Goal: Communication & Community: Answer question/provide support

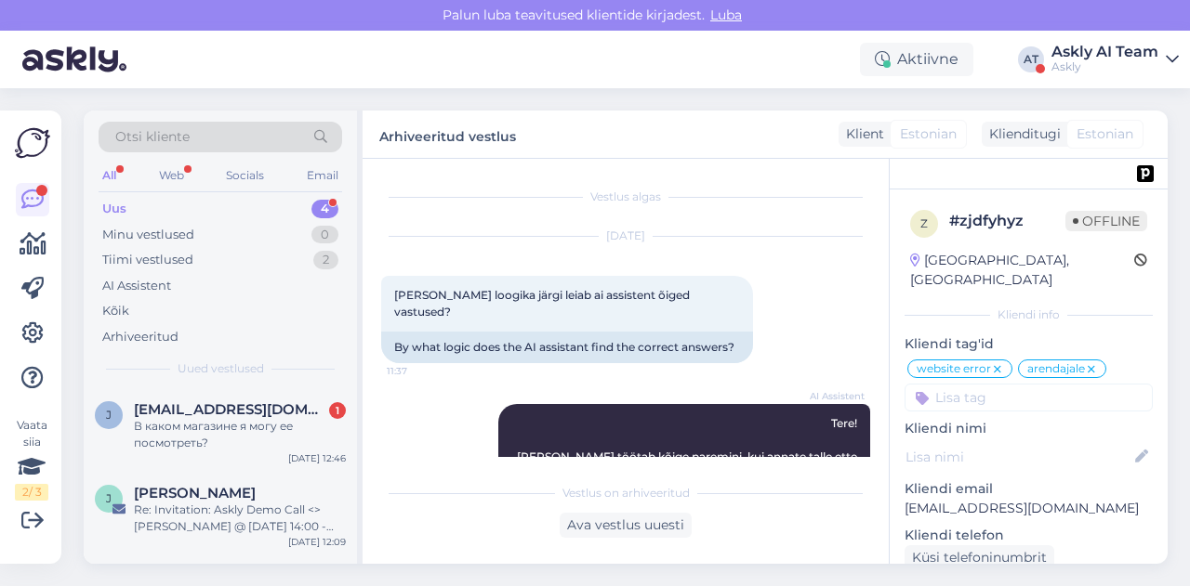
scroll to position [1658, 0]
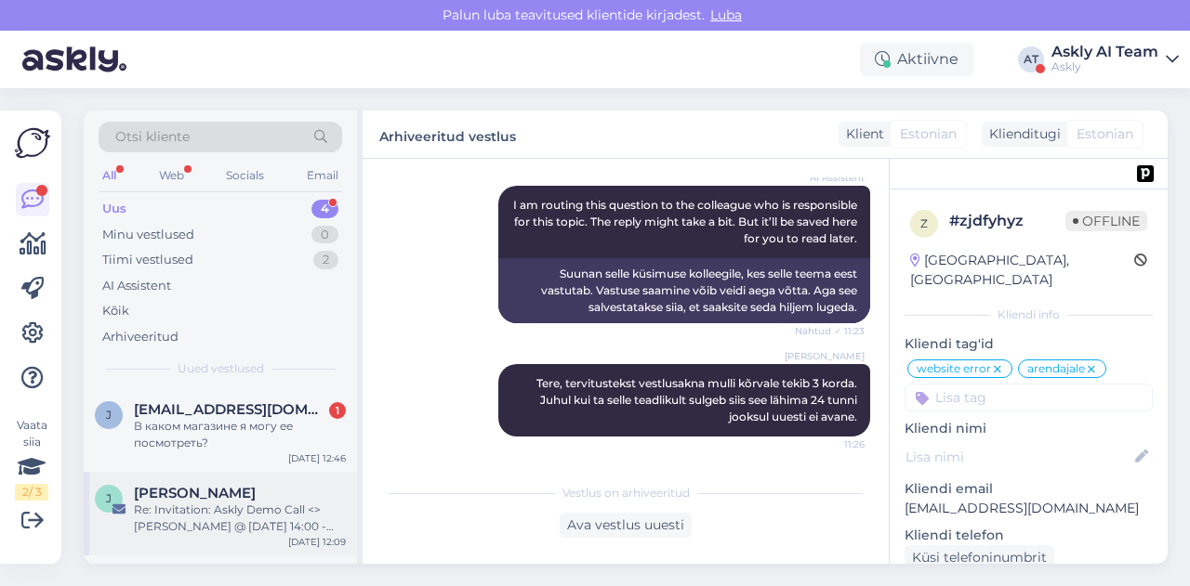
click at [223, 494] on span "[PERSON_NAME]" at bounding box center [195, 493] width 122 height 17
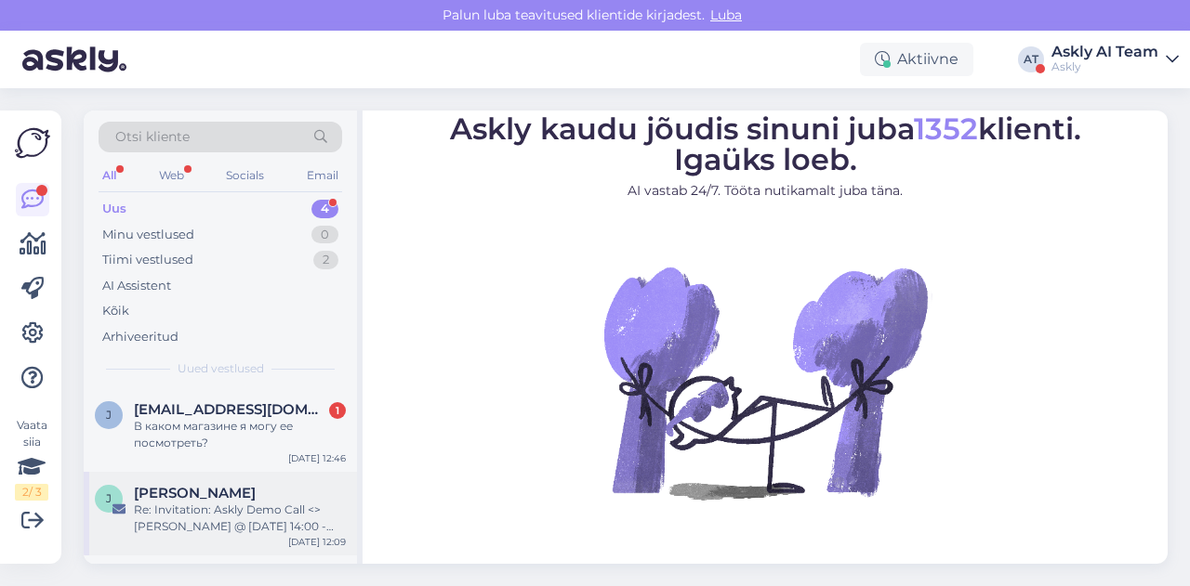
click at [194, 520] on div "Re: Invitation: Askly Demo Call <> [PERSON_NAME] @ [DATE] 14:00 - 14:30 (GMT+3)…" at bounding box center [240, 518] width 212 height 33
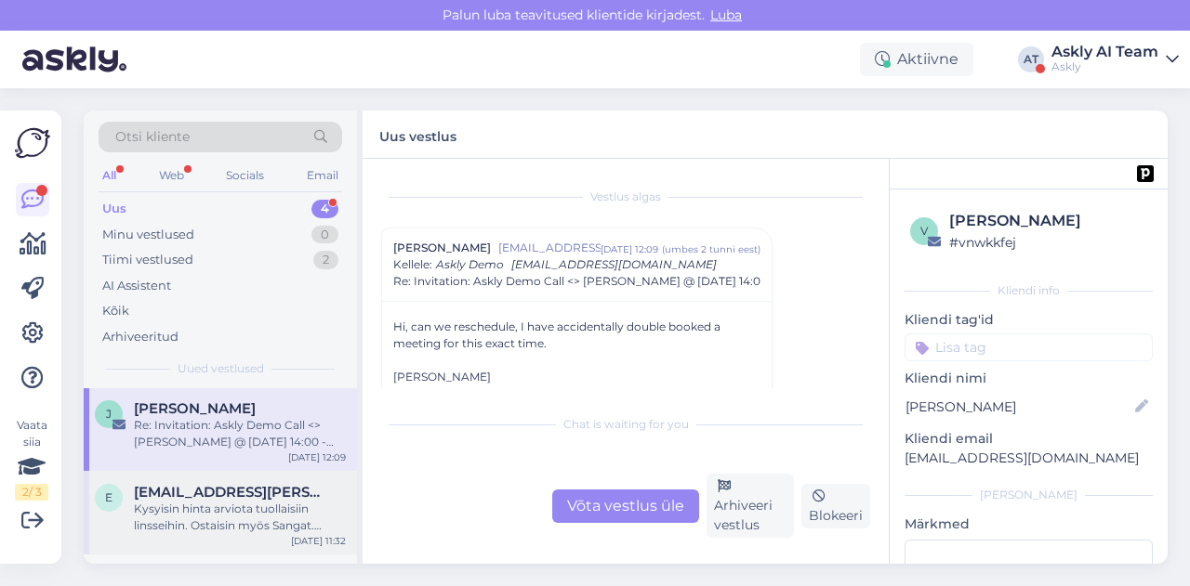
scroll to position [67, 0]
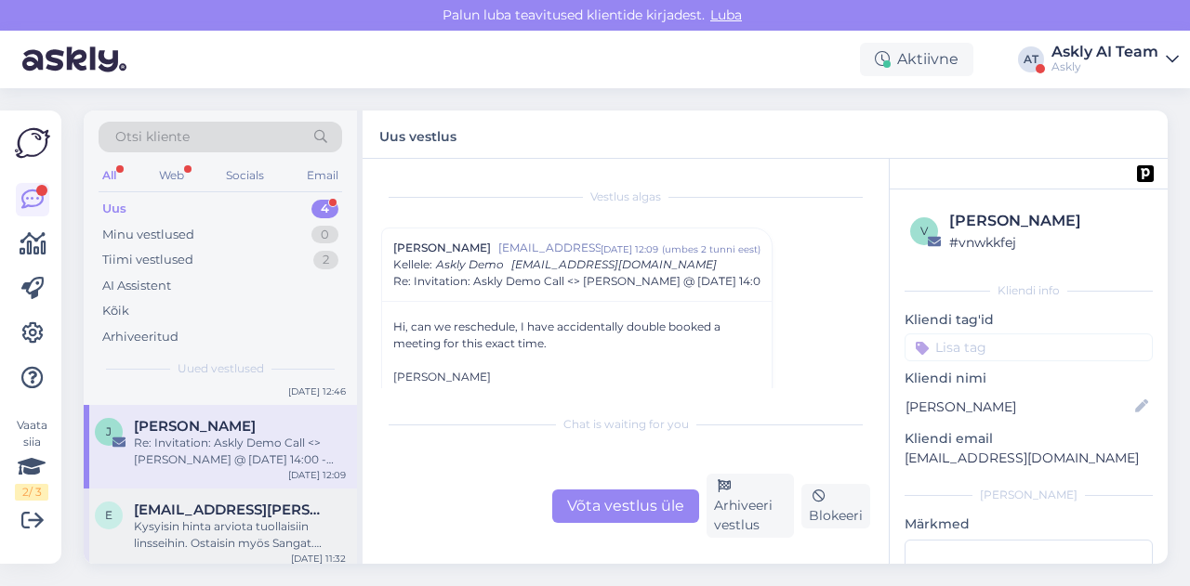
click at [232, 503] on span "[EMAIL_ADDRESS][PERSON_NAME][DOMAIN_NAME]" at bounding box center [230, 510] width 193 height 17
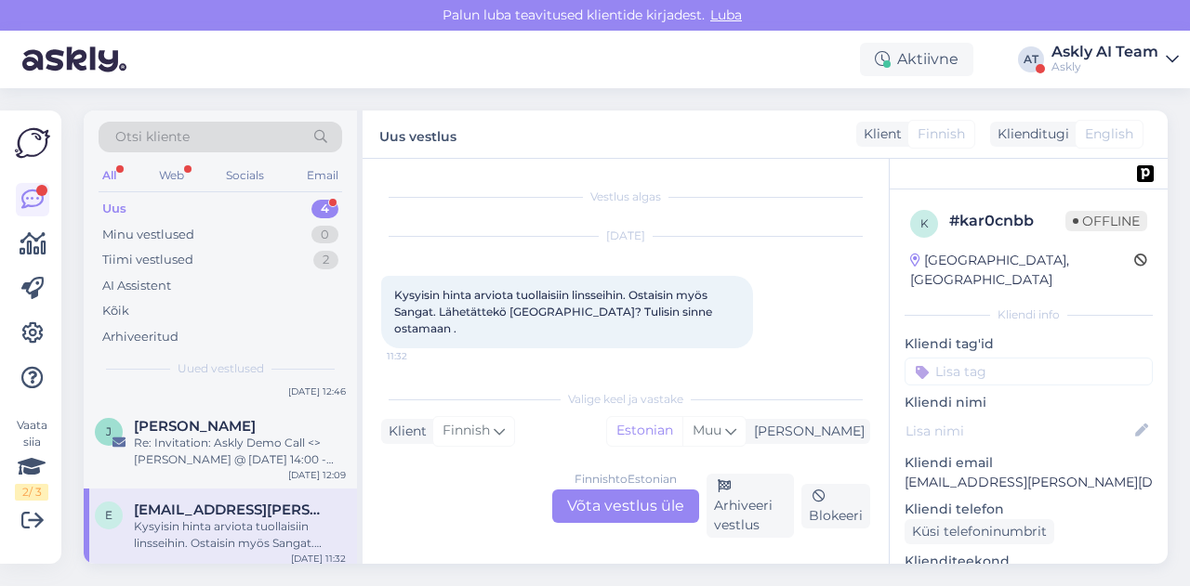
scroll to position [39, 0]
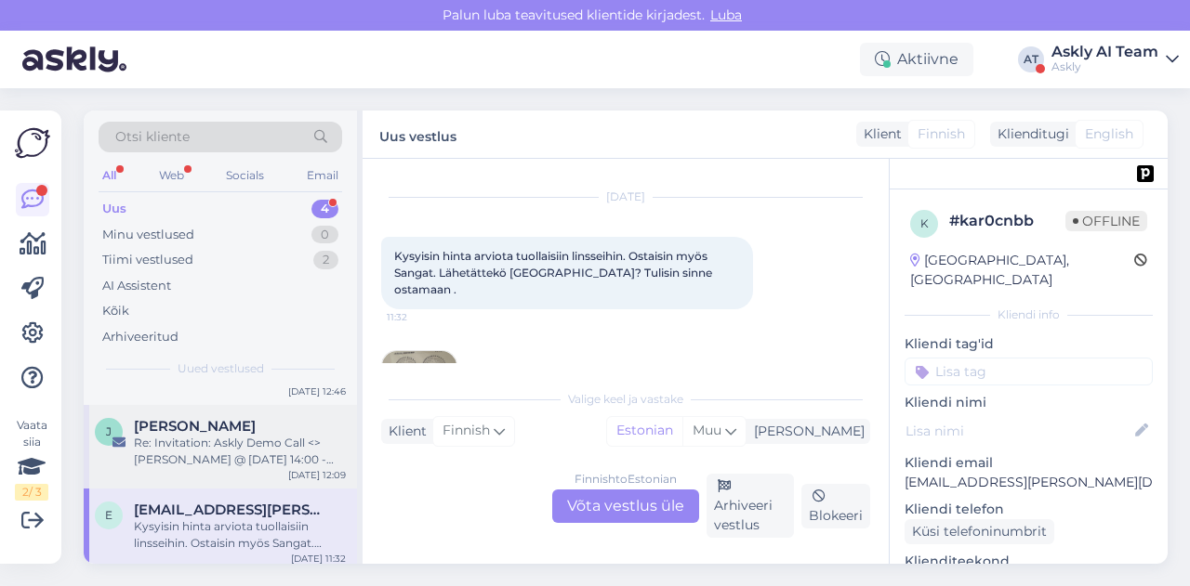
click at [190, 458] on div "Re: Invitation: Askly Demo Call <> [PERSON_NAME] @ [DATE] 14:00 - 14:30 (GMT+3)…" at bounding box center [240, 451] width 212 height 33
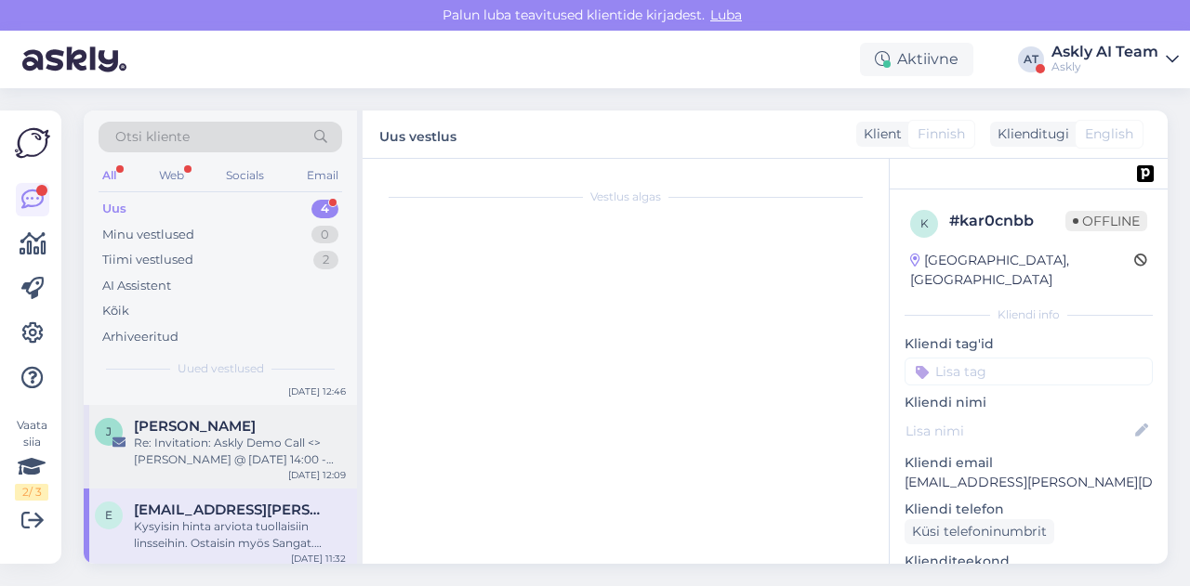
scroll to position [50, 0]
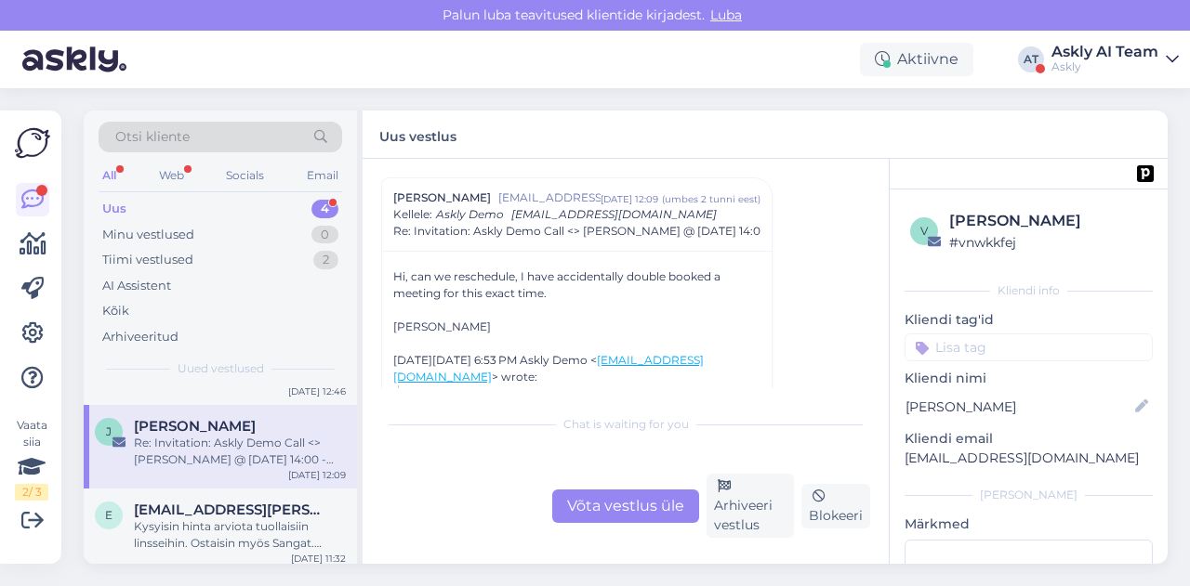
click at [643, 510] on div "Võta vestlus üle" at bounding box center [625, 506] width 147 height 33
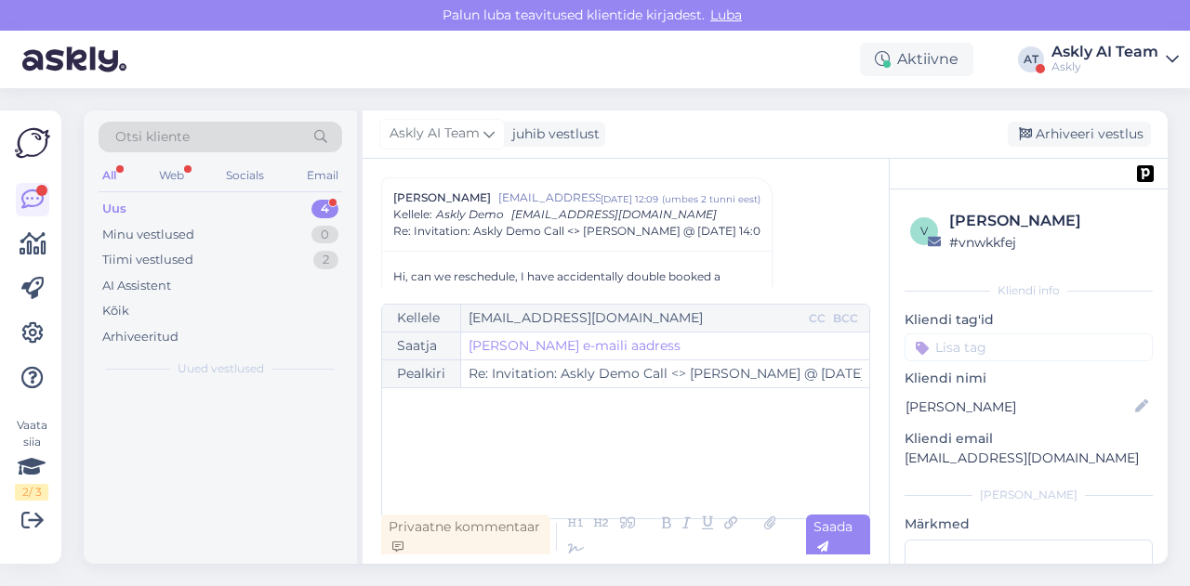
scroll to position [0, 0]
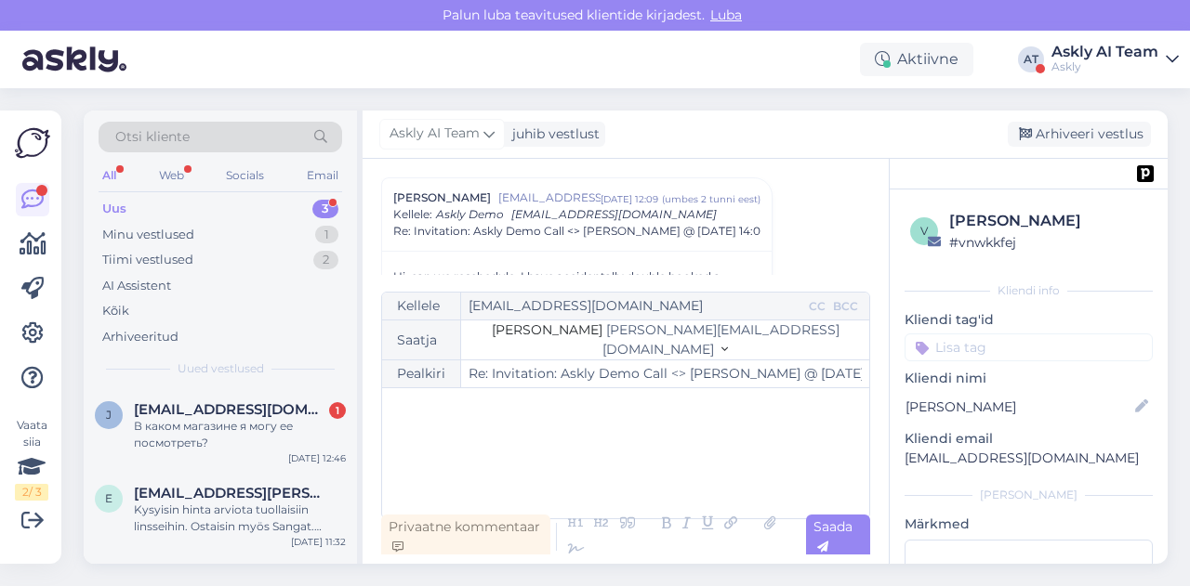
click at [595, 456] on div "﻿" at bounding box center [625, 454] width 468 height 112
click at [540, 449] on span "valige tiimile sobiv aeg siin" at bounding box center [479, 446] width 177 height 17
drag, startPoint x: 569, startPoint y: 453, endPoint x: 517, endPoint y: 445, distance: 52.6
click at [517, 445] on p "valige tiimile sobiv aeg siin" at bounding box center [625, 447] width 468 height 20
click at [718, 524] on icon at bounding box center [730, 524] width 24 height 26
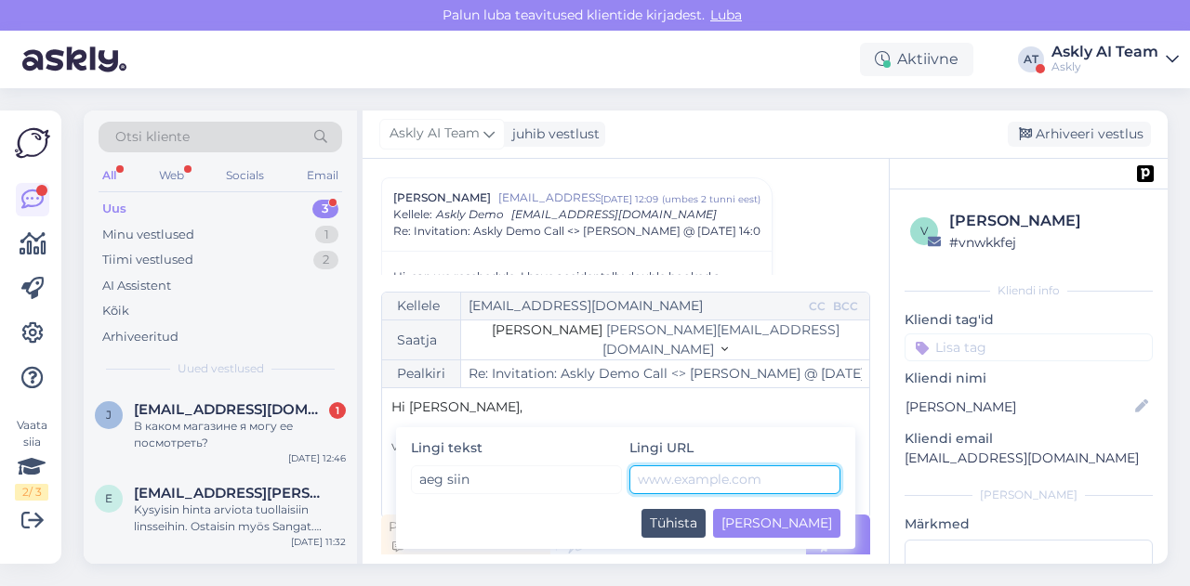
click at [666, 486] on input "text" at bounding box center [734, 480] width 211 height 29
paste input "[URL][DOMAIN_NAME]"
type input "[URL][DOMAIN_NAME]"
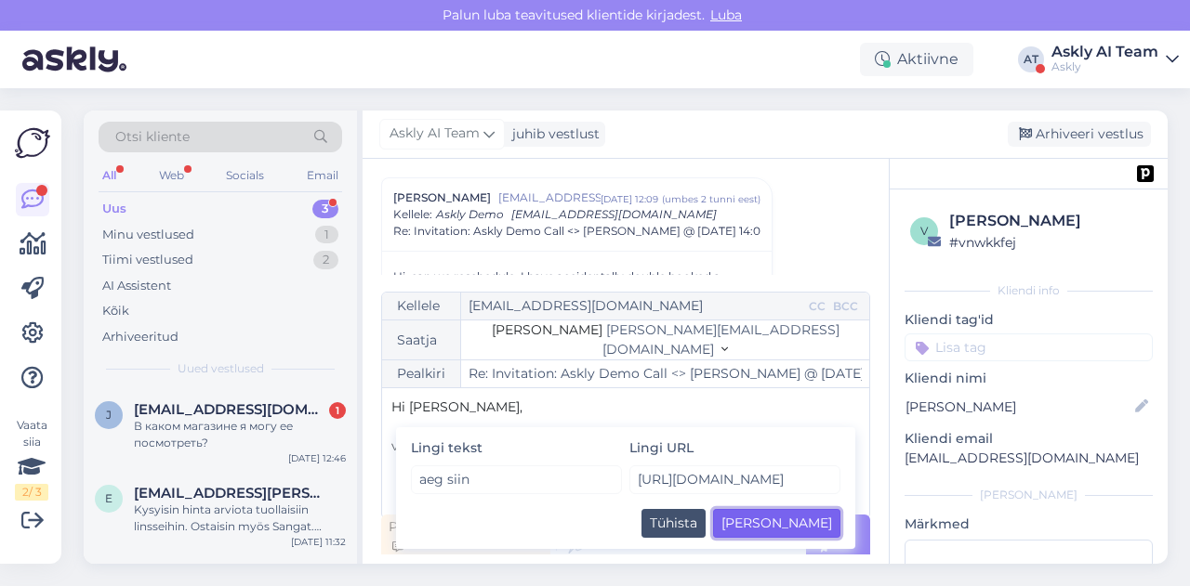
click at [824, 527] on button "[PERSON_NAME]" at bounding box center [776, 523] width 127 height 29
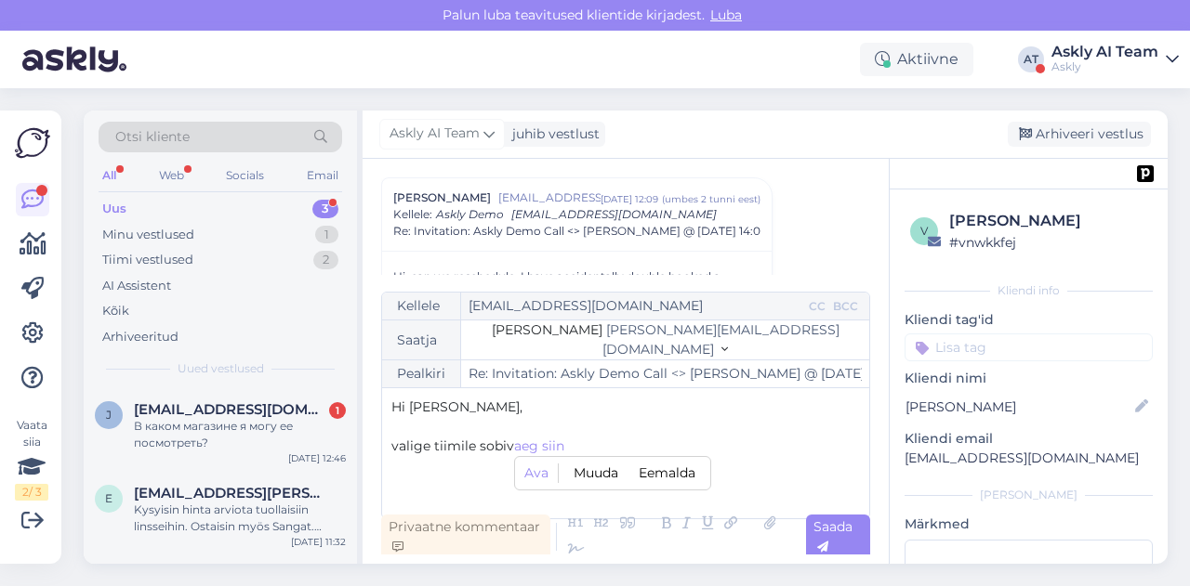
click at [605, 440] on p "valige tiimile sobiv aeg siin [PERSON_NAME] Eemalda ﻿" at bounding box center [625, 447] width 468 height 20
click at [397, 445] on span "valige tiimile sobiv" at bounding box center [452, 446] width 123 height 17
drag, startPoint x: 475, startPoint y: 447, endPoint x: 433, endPoint y: 440, distance: 42.5
click at [433, 440] on span "Valige tiimile sobiv" at bounding box center [453, 446] width 124 height 17
click at [592, 451] on p "Valige palun sobiv aeg siin ﻿" at bounding box center [625, 447] width 468 height 20
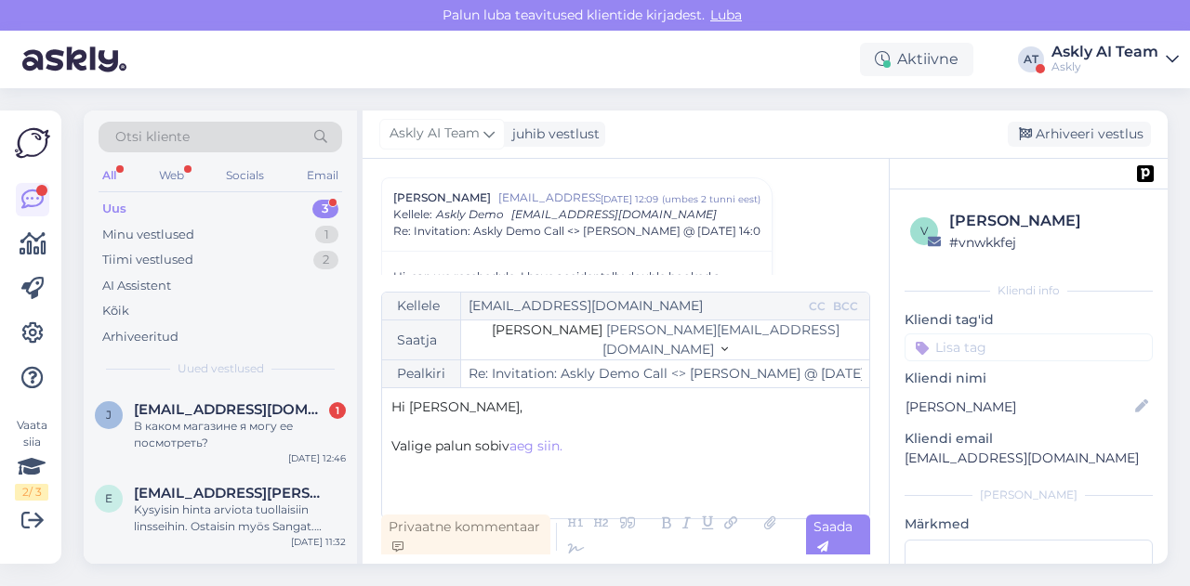
click at [578, 419] on p "﻿" at bounding box center [625, 427] width 468 height 20
click at [623, 465] on div "Hi [PERSON_NAME], ﻿ Valige palun sobiv aeg siin. ﻿" at bounding box center [625, 454] width 468 height 112
click at [489, 472] on div "Hi [PERSON_NAME], ﻿ Valige palun sobiv aeg siin. ﻿ ﻿ ﻿ ﻿ ﻿ ﻿ Ava Muuda Eemalda ﻿" at bounding box center [625, 454] width 468 height 112
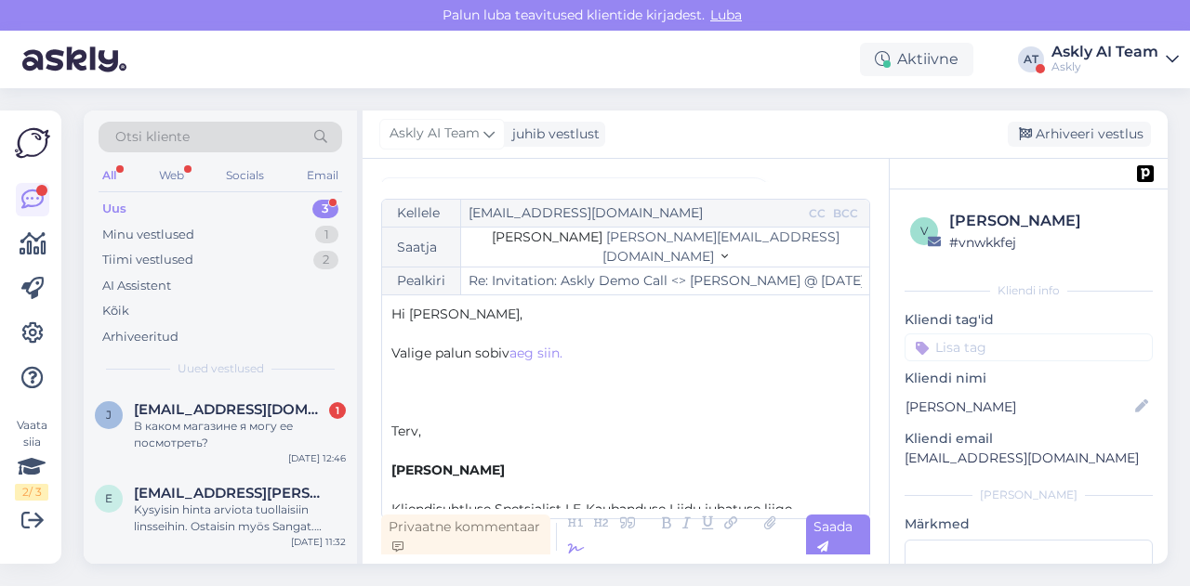
click at [577, 553] on icon at bounding box center [576, 550] width 28 height 26
click at [405, 454] on p "﻿" at bounding box center [625, 451] width 468 height 20
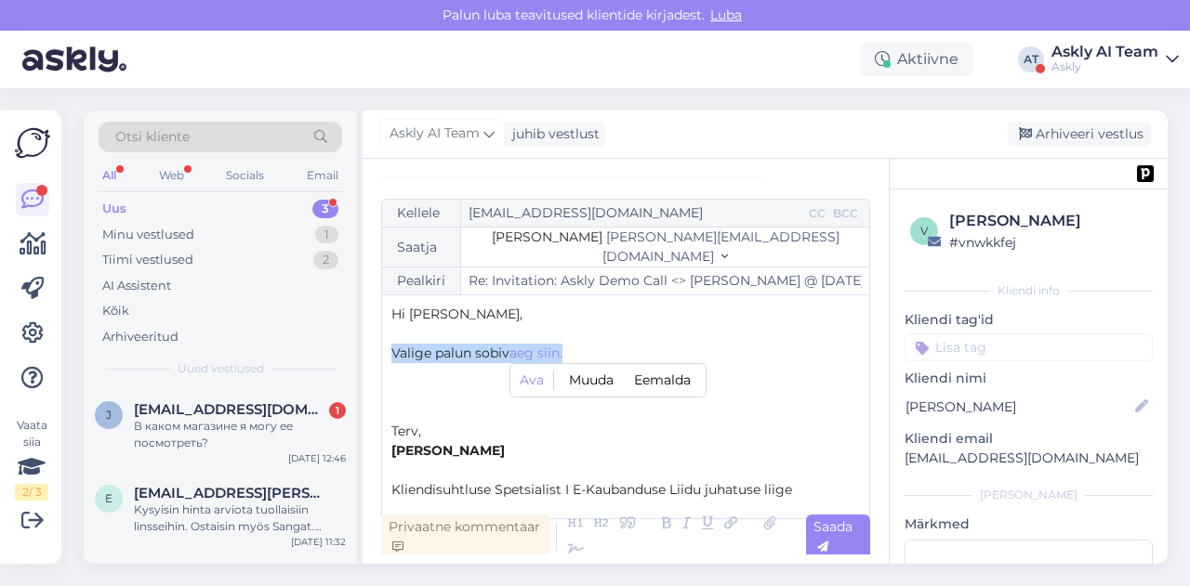
drag, startPoint x: 593, startPoint y: 359, endPoint x: 390, endPoint y: 352, distance: 202.7
click at [390, 352] on div "Kellele [EMAIL_ADDRESS][DOMAIN_NAME] CC BCC Saatja [PERSON_NAME] [PERSON_NAME][…" at bounding box center [625, 359] width 489 height 321
copy p "Valige palun sobiv aeg siin."
click at [594, 356] on p "Valige palun sobiv aeg siin. Ava Muuda Eemalda ﻿" at bounding box center [625, 354] width 468 height 20
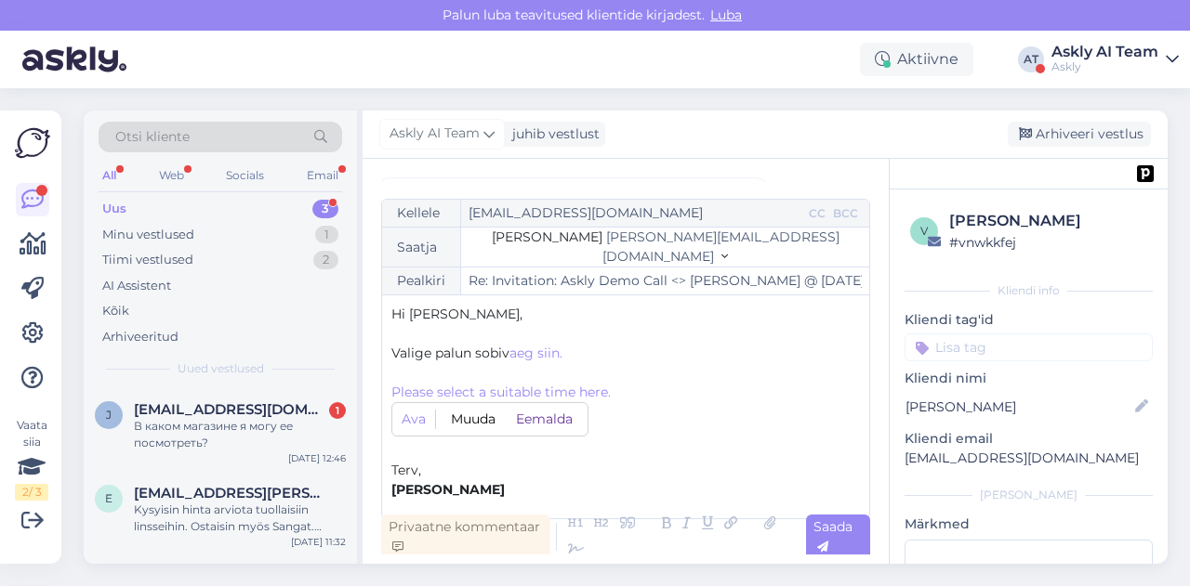
click at [538, 414] on button "Eemalda" at bounding box center [544, 419] width 68 height 21
click at [537, 349] on span "aeg siin." at bounding box center [535, 353] width 53 height 17
click at [449, 380] on p "﻿ ﻿ ﻿" at bounding box center [625, 373] width 468 height 20
drag, startPoint x: 609, startPoint y: 389, endPoint x: 544, endPoint y: 389, distance: 65.1
click at [544, 389] on span "Please select a suitable time here." at bounding box center [500, 392] width 219 height 17
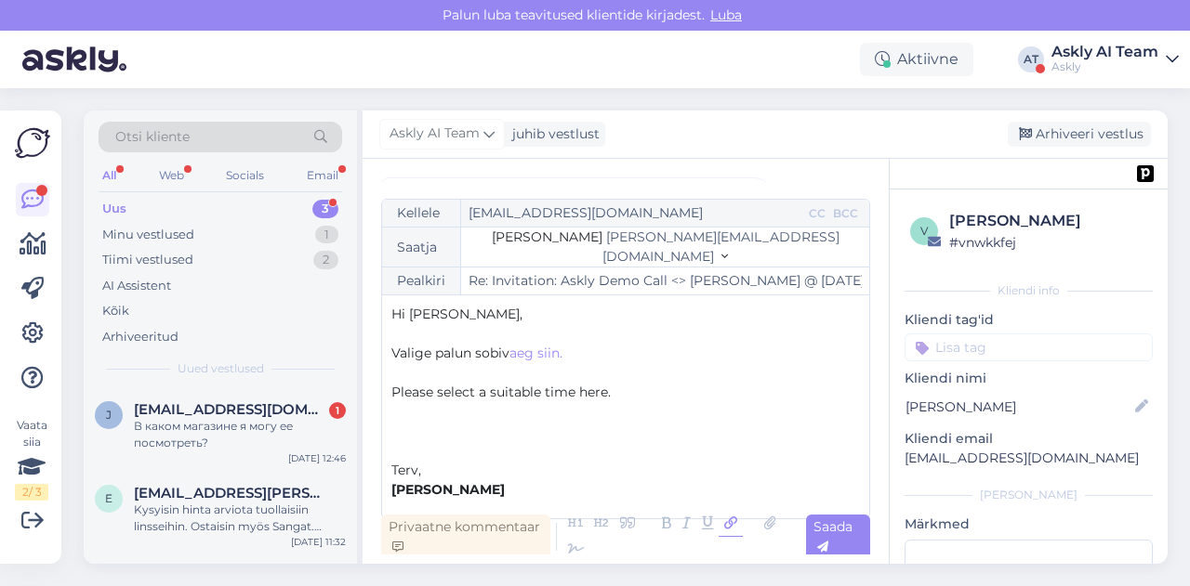
click at [727, 521] on icon at bounding box center [730, 524] width 24 height 26
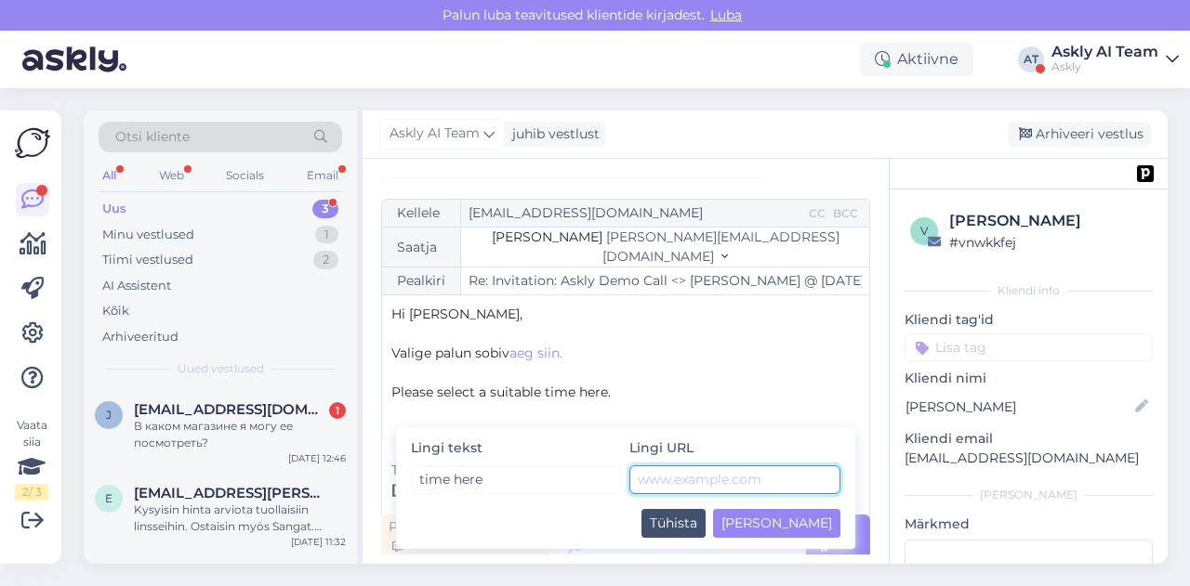
click at [723, 474] on input "text" at bounding box center [734, 480] width 211 height 29
paste input "[URL][DOMAIN_NAME]"
type input "[URL][DOMAIN_NAME]"
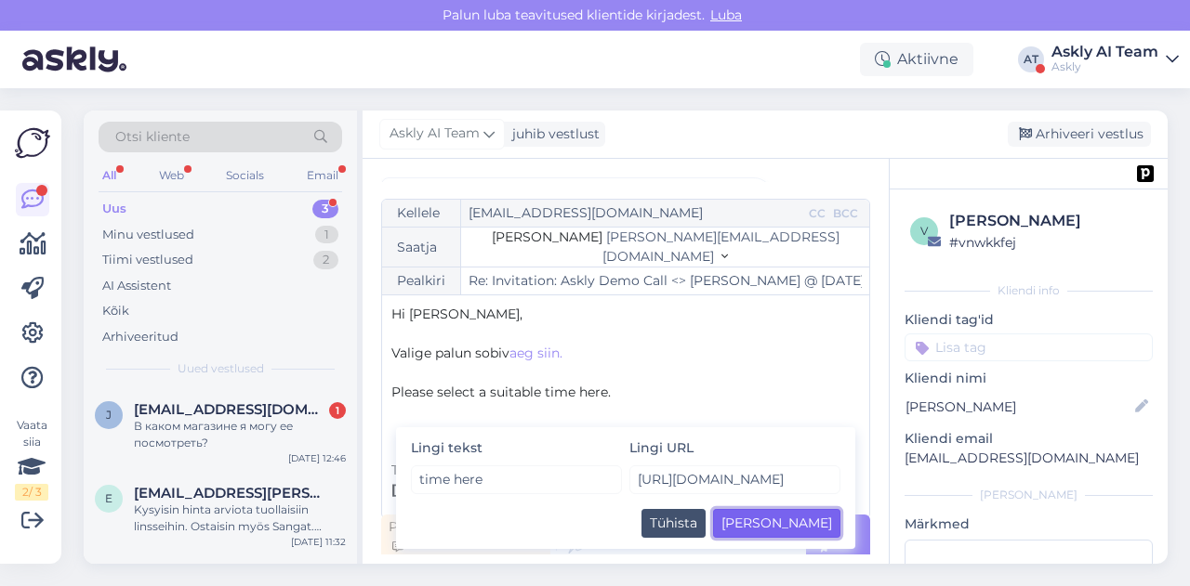
click at [826, 529] on button "[PERSON_NAME]" at bounding box center [776, 523] width 127 height 29
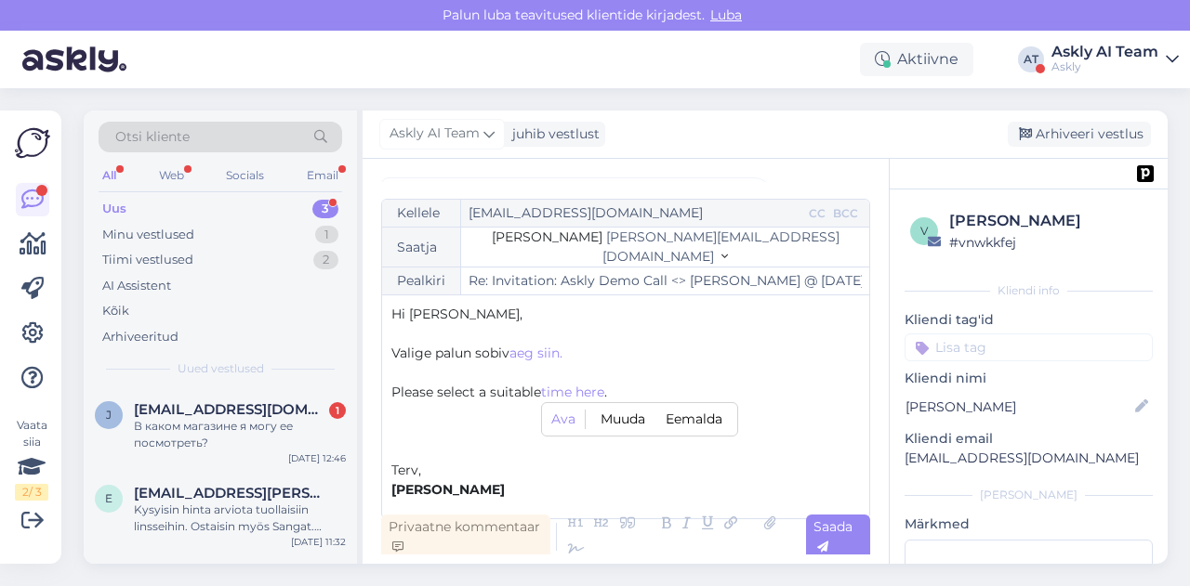
click at [667, 378] on p "﻿ ﻿ ﻿" at bounding box center [625, 373] width 468 height 20
click at [442, 451] on p "﻿" at bounding box center [625, 451] width 468 height 20
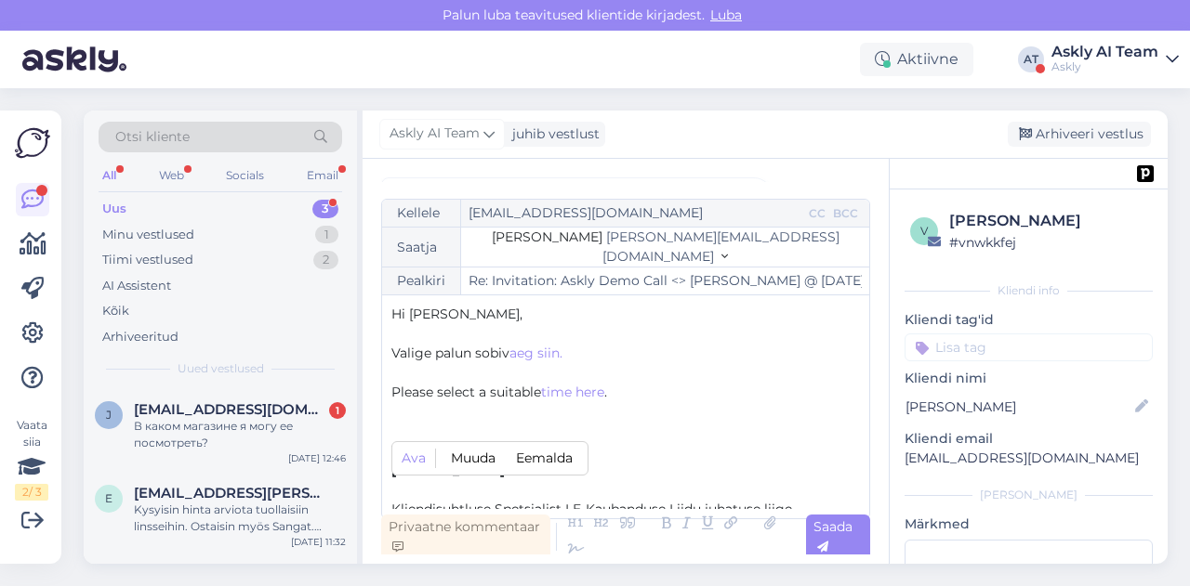
click at [552, 377] on p "﻿ ﻿ ﻿" at bounding box center [625, 373] width 468 height 20
click at [843, 547] on div "Saada" at bounding box center [838, 537] width 64 height 45
type input "Re: Invitation: Askly Demo Call <> [PERSON_NAME] @ [DATE] 14:00 - 14:30 (GMT+3)…"
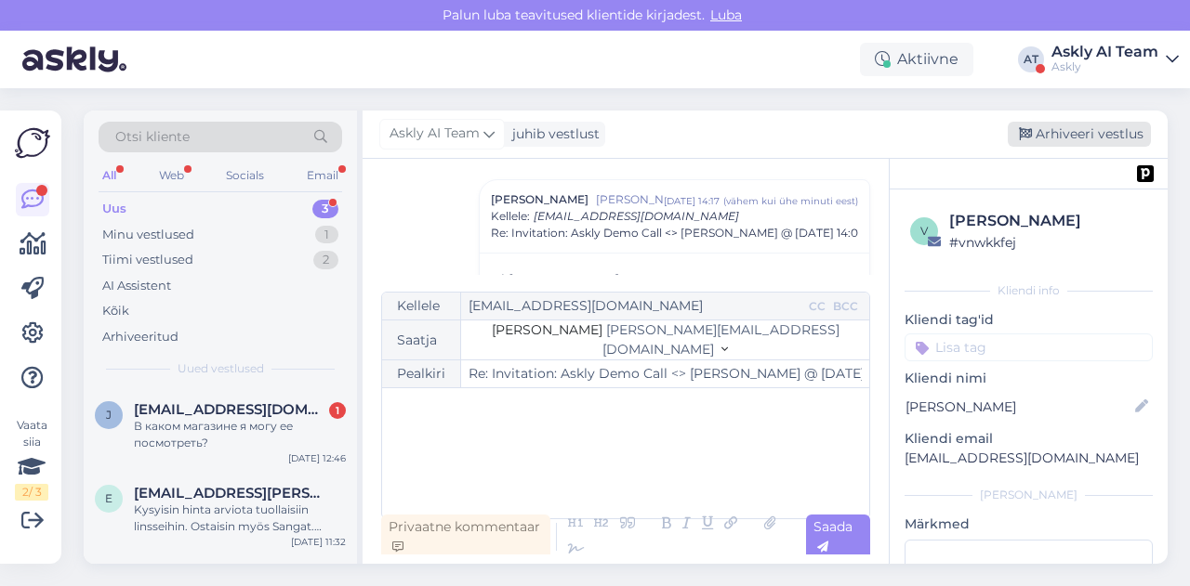
click at [1031, 133] on icon at bounding box center [1025, 134] width 13 height 13
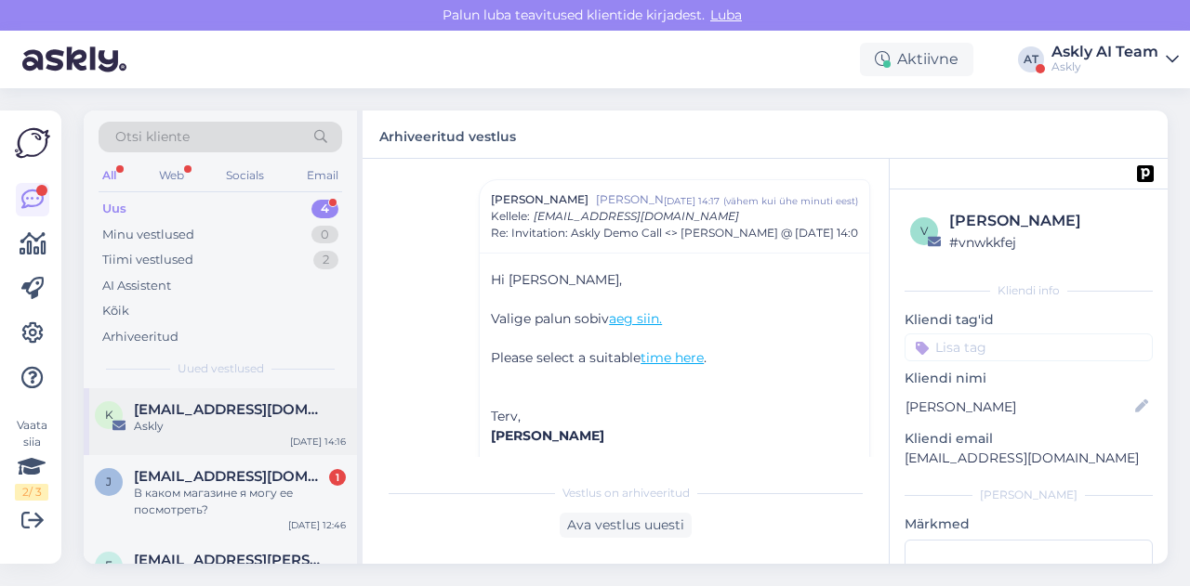
click at [217, 423] on div "Askly" at bounding box center [240, 426] width 212 height 17
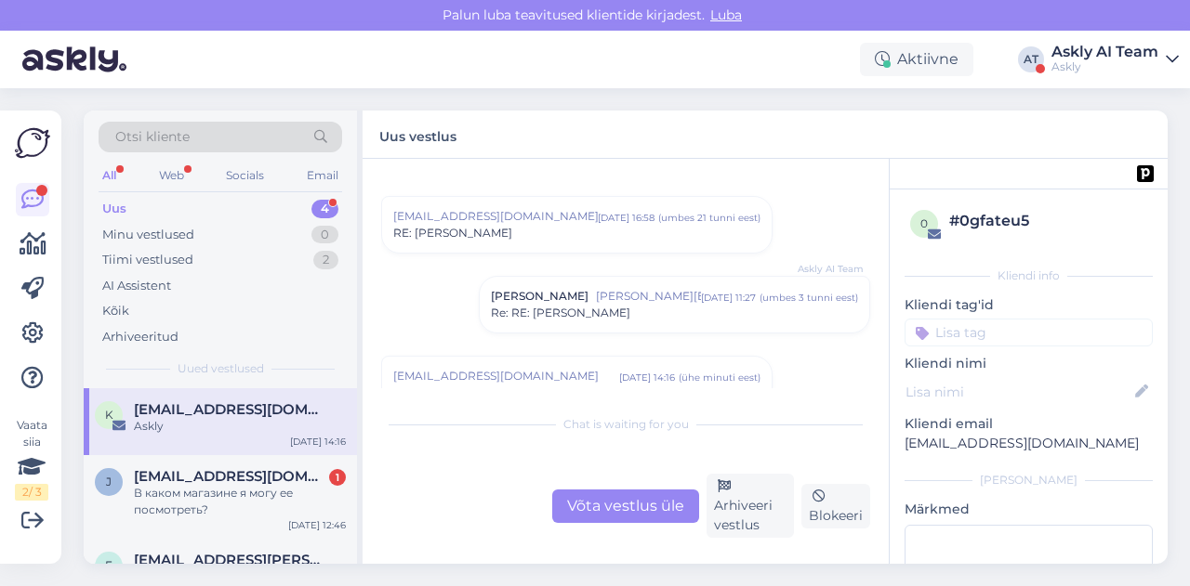
scroll to position [30, 0]
click at [658, 296] on span "[PERSON_NAME][EMAIL_ADDRESS][DOMAIN_NAME]" at bounding box center [648, 298] width 105 height 17
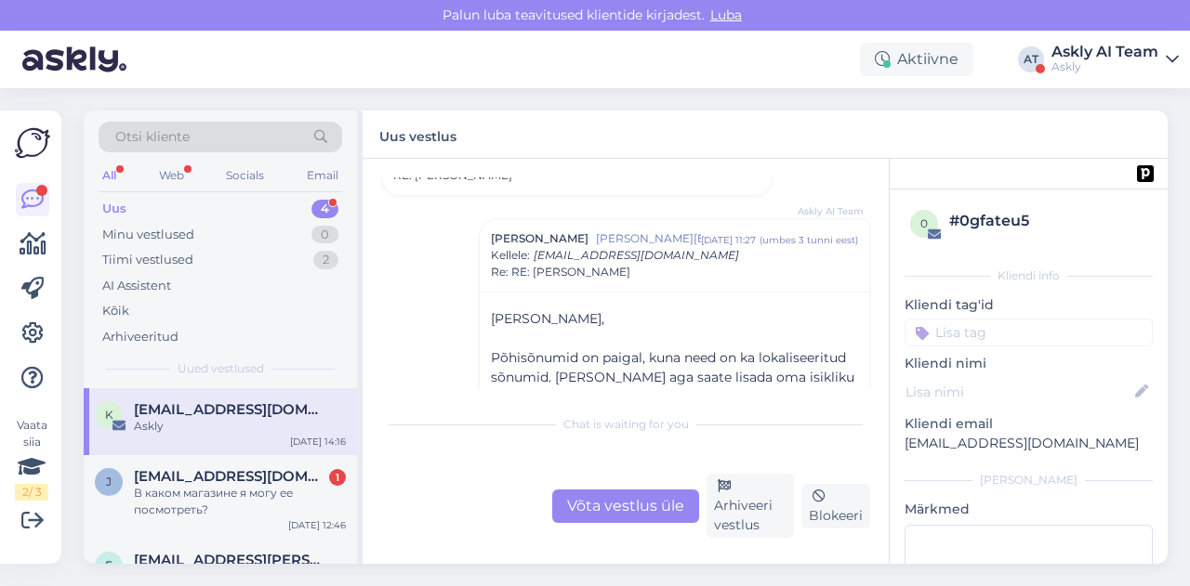
click at [643, 266] on div "Re: RE: [PERSON_NAME]" at bounding box center [674, 272] width 367 height 17
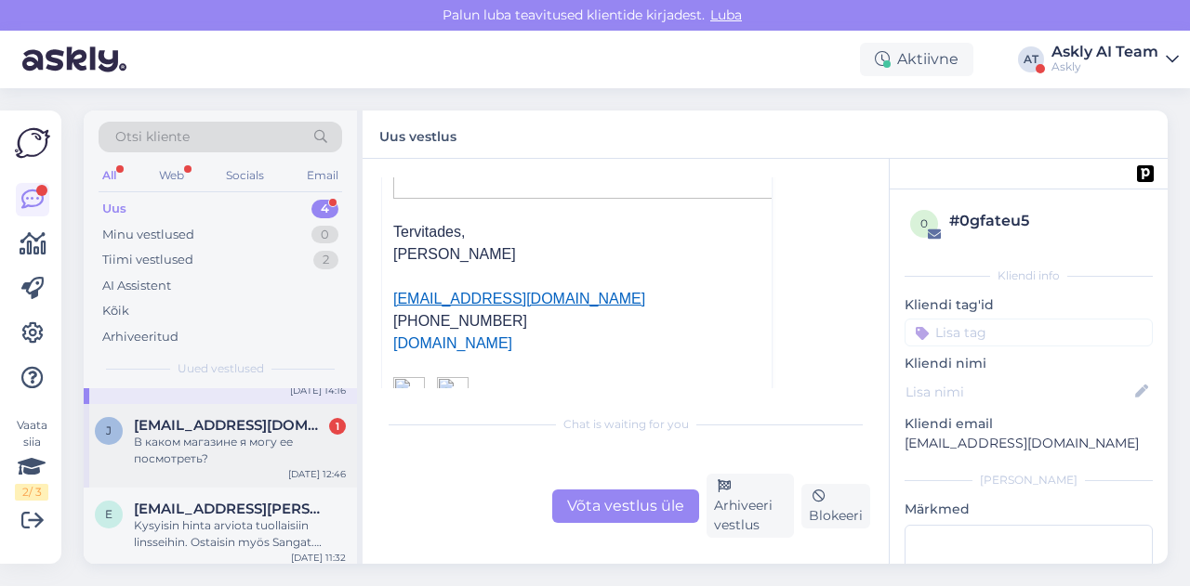
scroll to position [52, 0]
click at [176, 259] on div "Tiimi vestlused" at bounding box center [147, 260] width 91 height 19
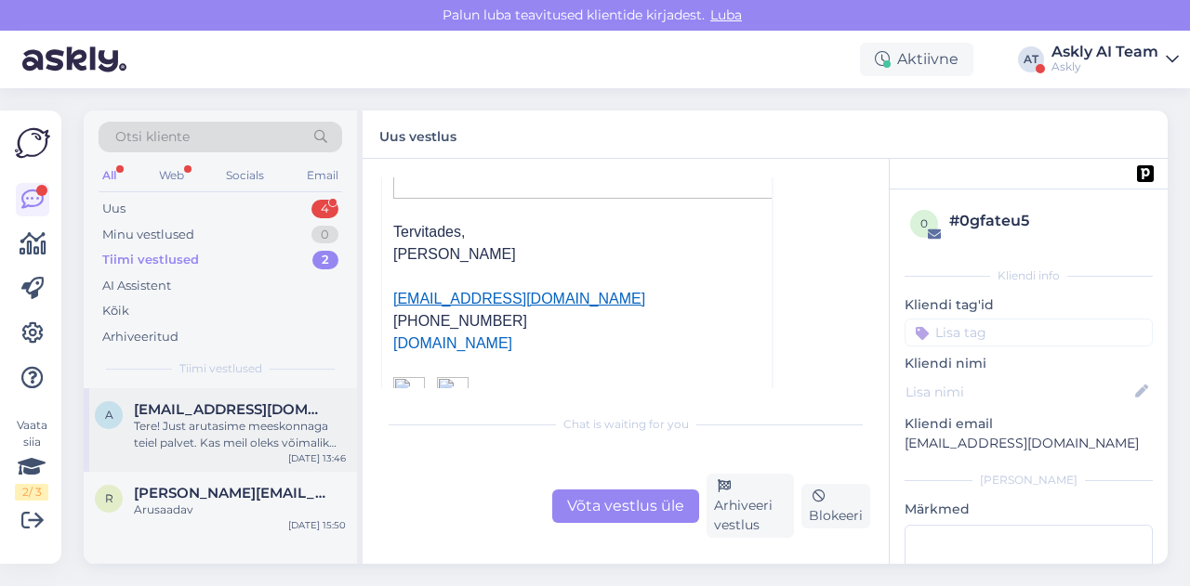
click at [198, 429] on div "Tere! Just arutasime meeskonnaga teiel palvet. Kas meil oleks võimalik [PERSON_…" at bounding box center [240, 434] width 212 height 33
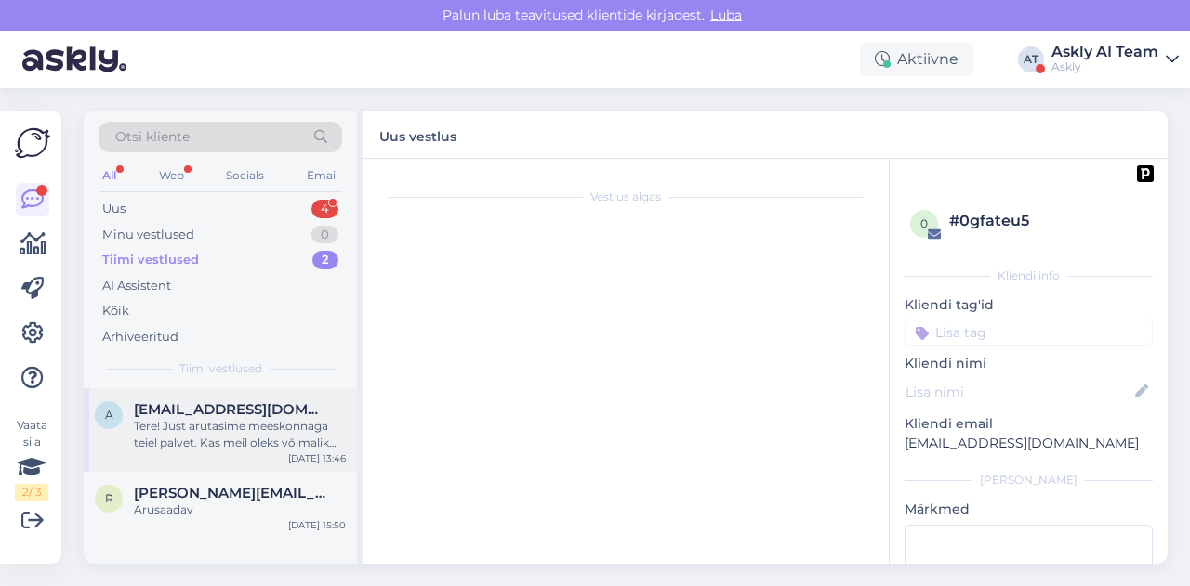
scroll to position [10532, 0]
